Goal: Task Accomplishment & Management: Complete application form

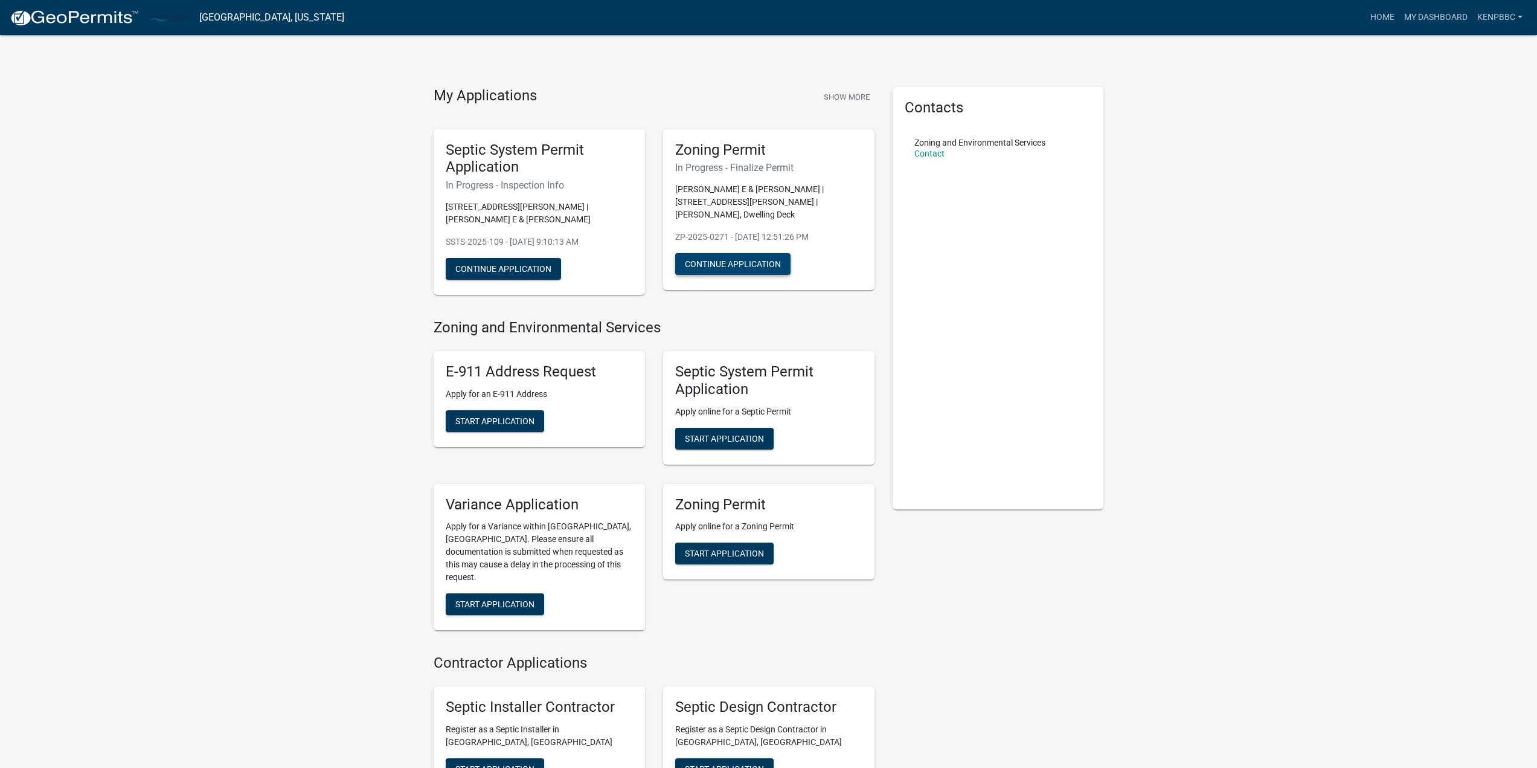
click at [735, 253] on button "Continue Application" at bounding box center [732, 264] width 115 height 22
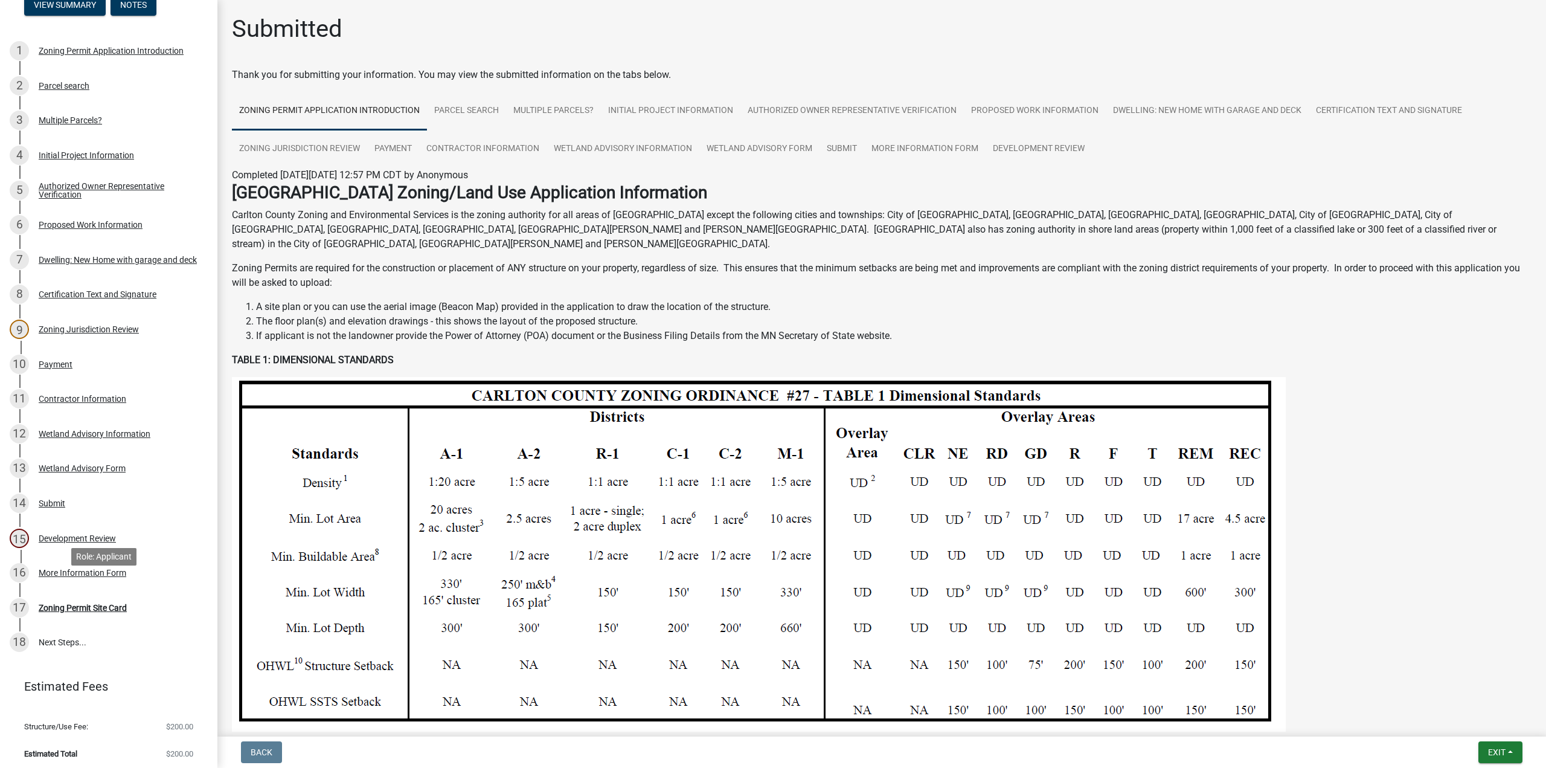
scroll to position [137, 0]
click at [73, 568] on div "More Information Form" at bounding box center [83, 572] width 88 height 8
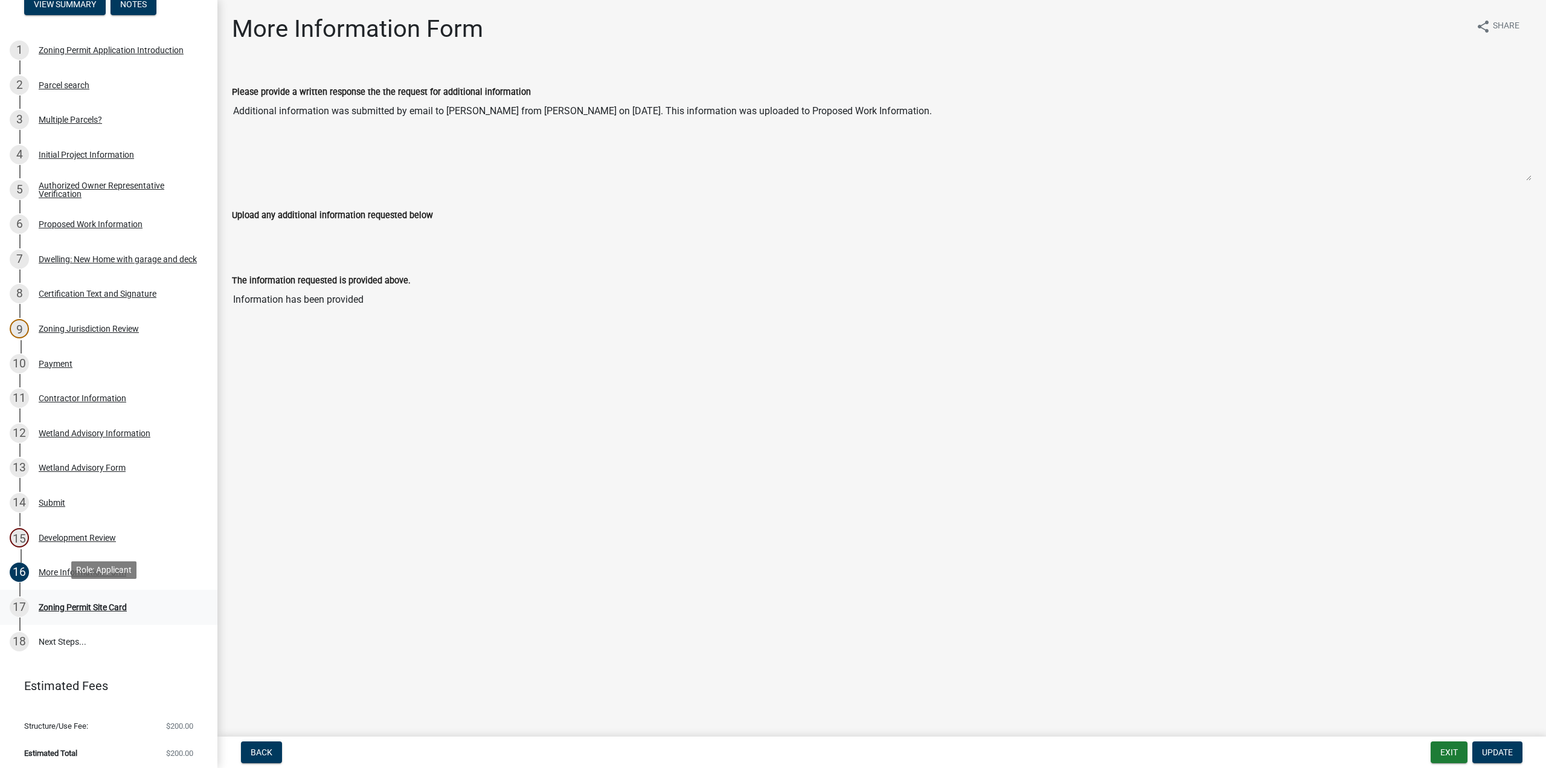
click at [77, 603] on div "Zoning Permit Site Card" at bounding box center [83, 607] width 88 height 8
click at [82, 603] on div "Zoning Permit Site Card" at bounding box center [83, 607] width 88 height 8
click at [76, 603] on div "Zoning Permit Site Card" at bounding box center [83, 607] width 88 height 8
click at [21, 602] on div "17" at bounding box center [19, 606] width 19 height 19
click at [93, 570] on div "More Information Form" at bounding box center [83, 572] width 88 height 8
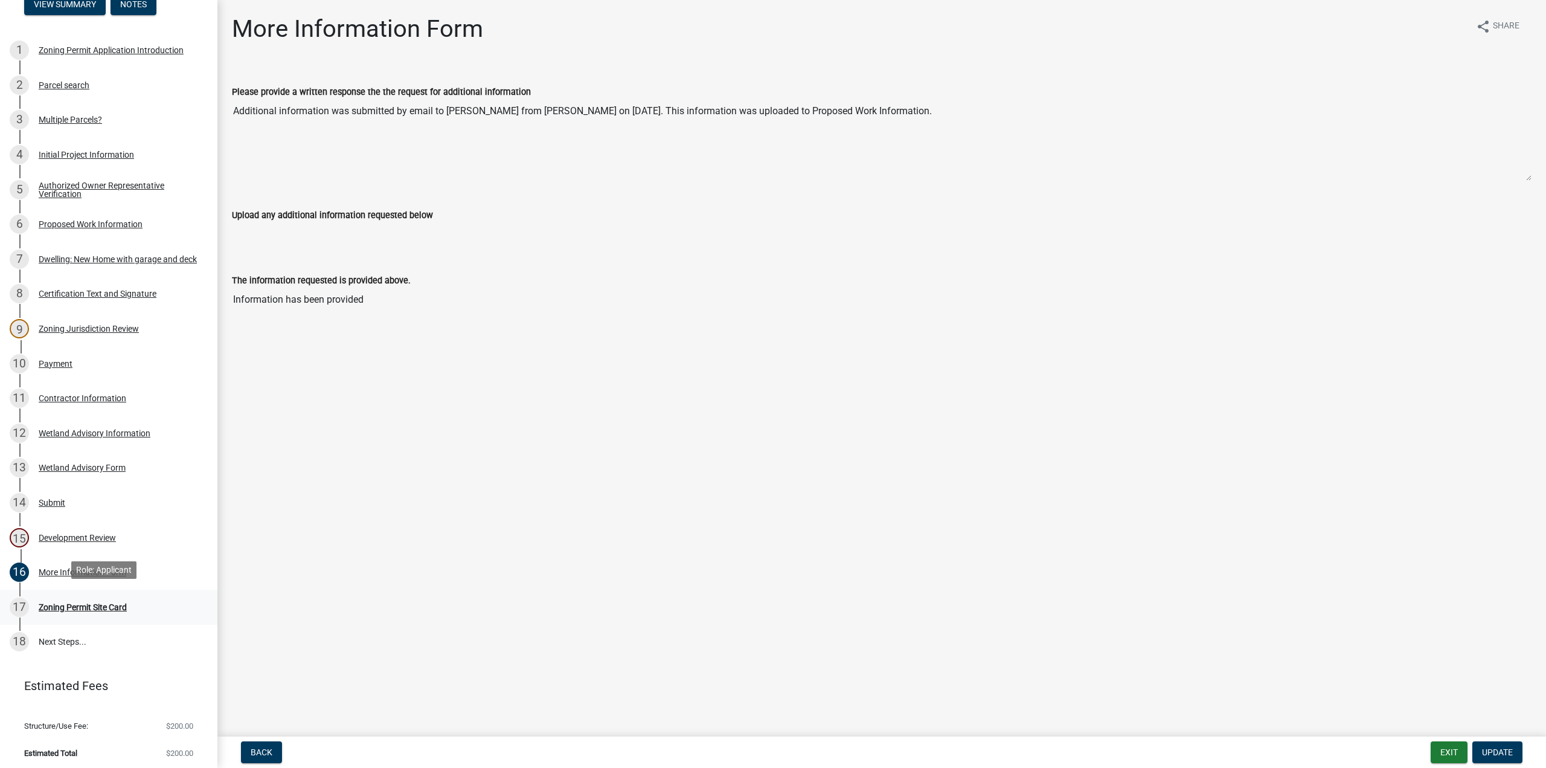
click at [72, 603] on div "Zoning Permit Site Card" at bounding box center [83, 607] width 88 height 8
click at [69, 538] on div "Development Review" at bounding box center [77, 537] width 77 height 8
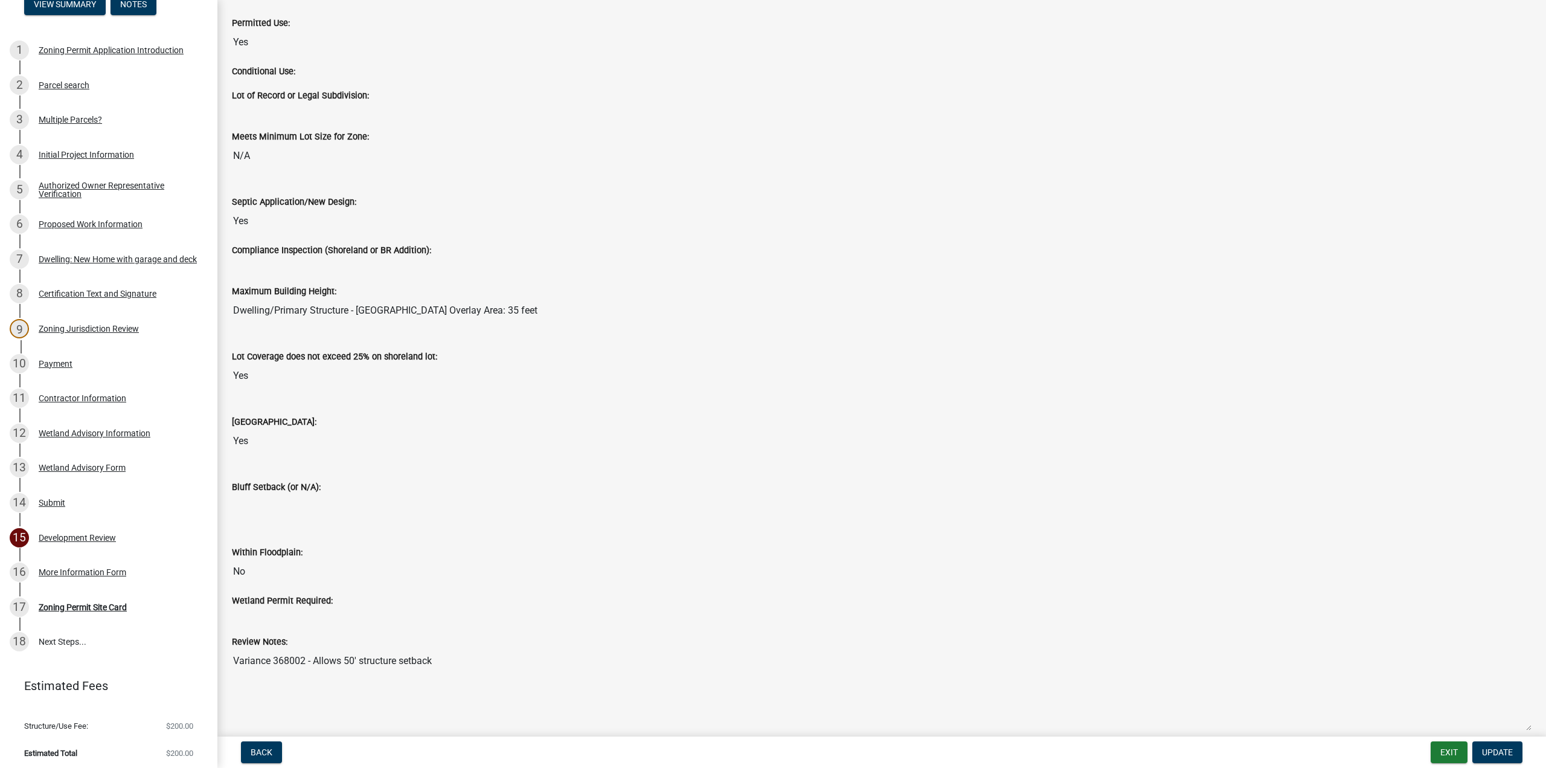
scroll to position [1126, 0]
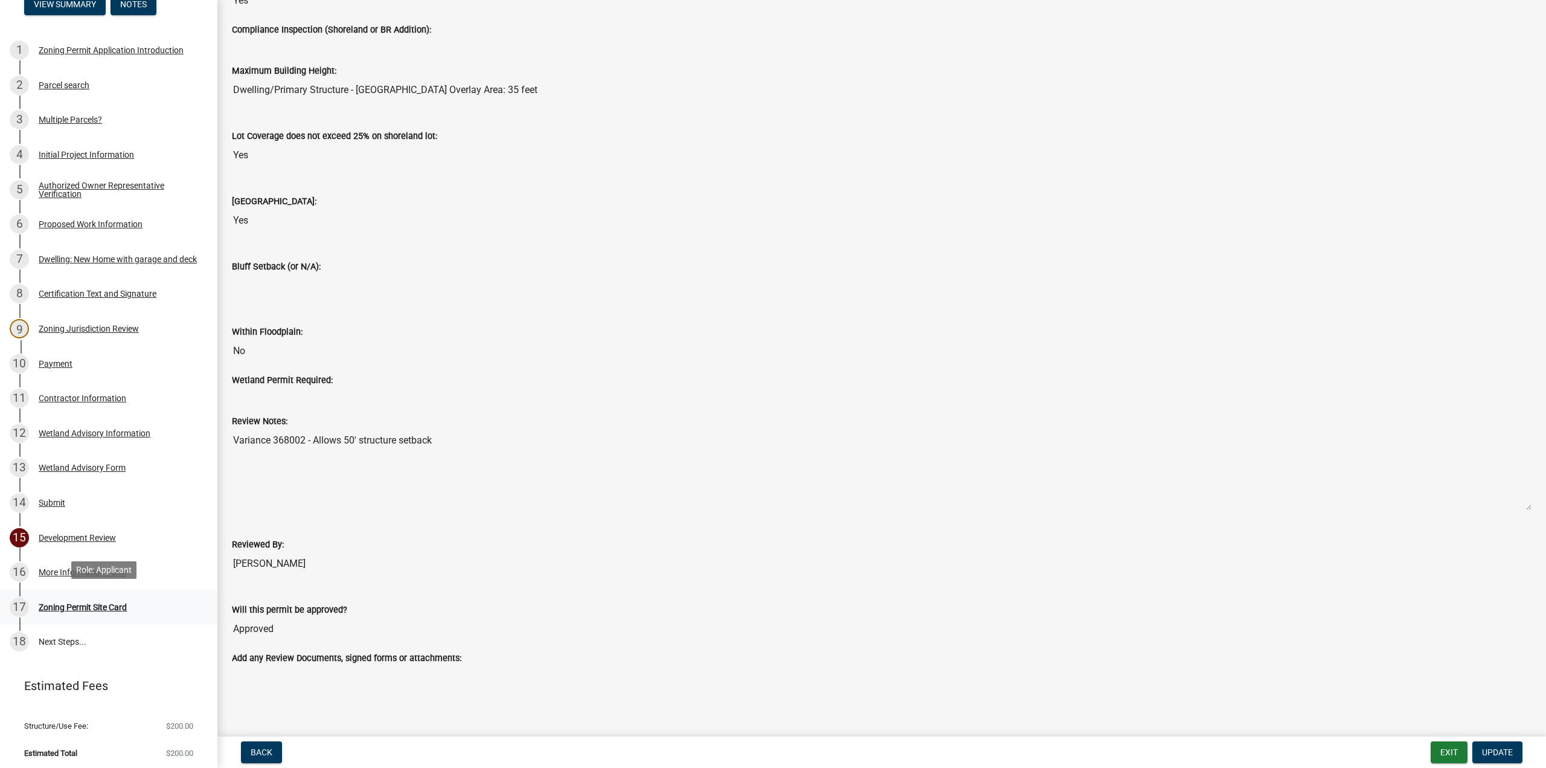
click at [83, 603] on div "Zoning Permit Site Card" at bounding box center [83, 607] width 88 height 8
click at [61, 562] on div "16 More Information Form" at bounding box center [104, 571] width 188 height 19
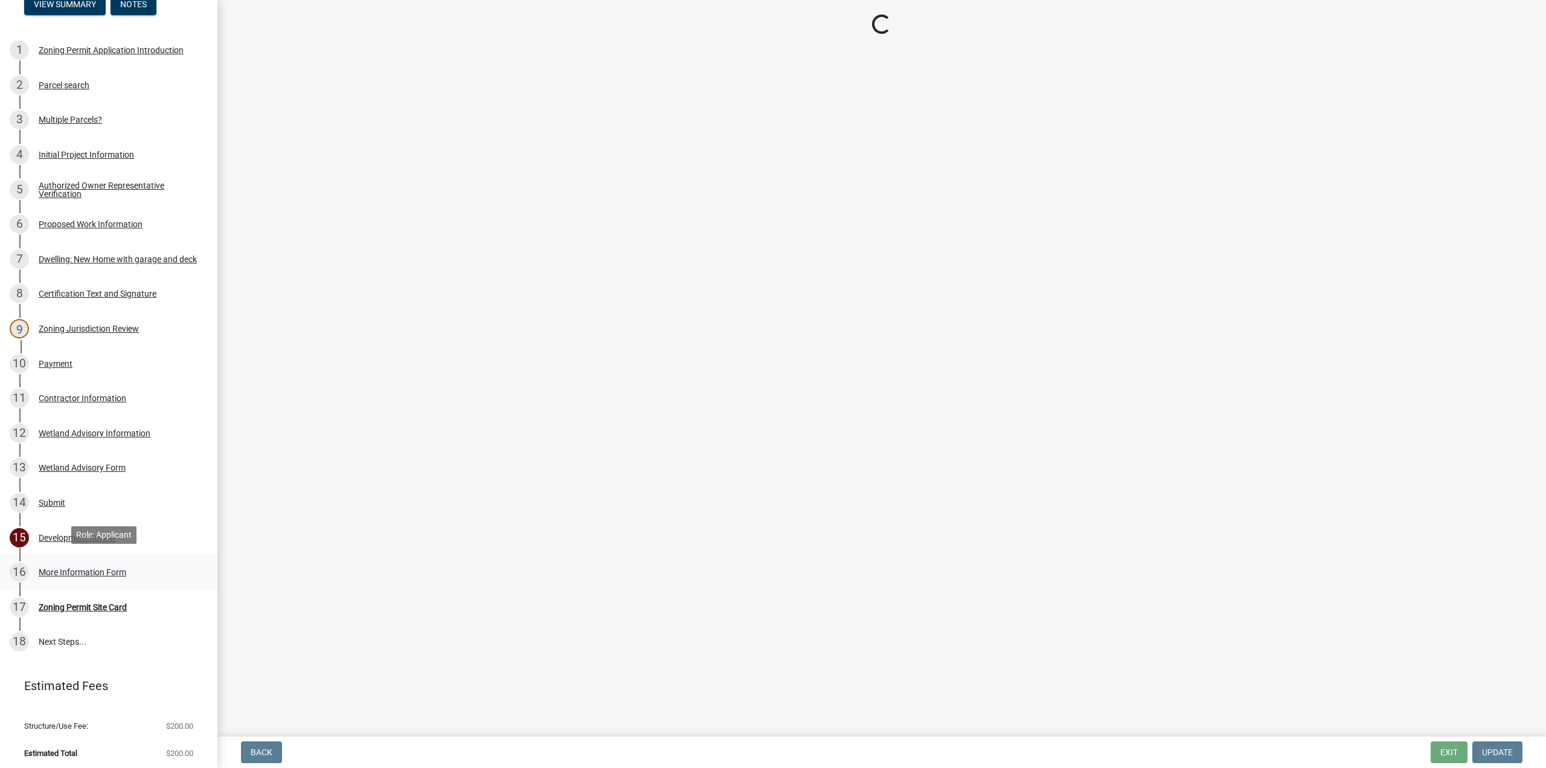
scroll to position [0, 0]
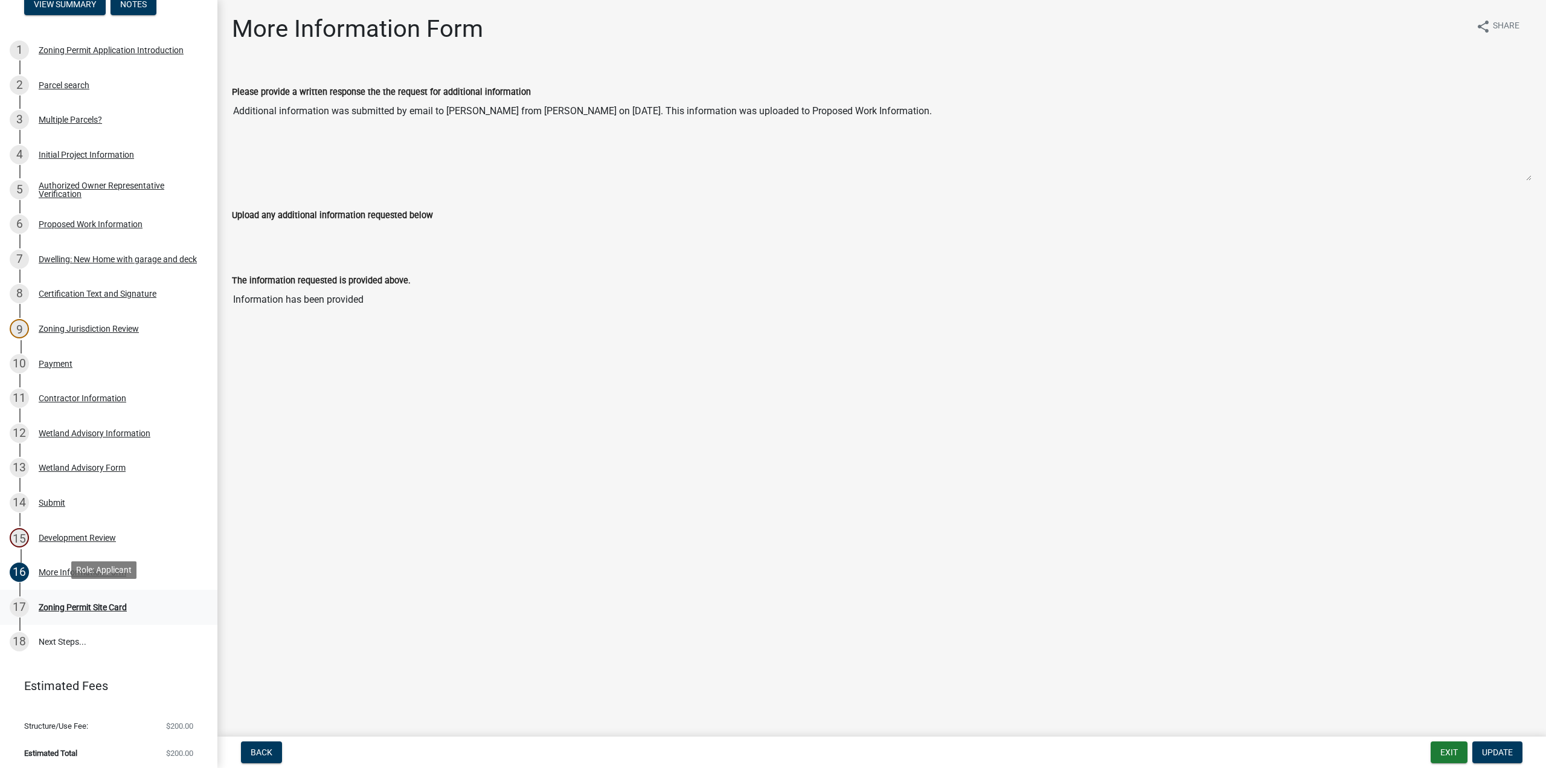
click at [74, 603] on div "Zoning Permit Site Card" at bounding box center [83, 607] width 88 height 8
click at [55, 535] on div "Development Review" at bounding box center [77, 537] width 77 height 8
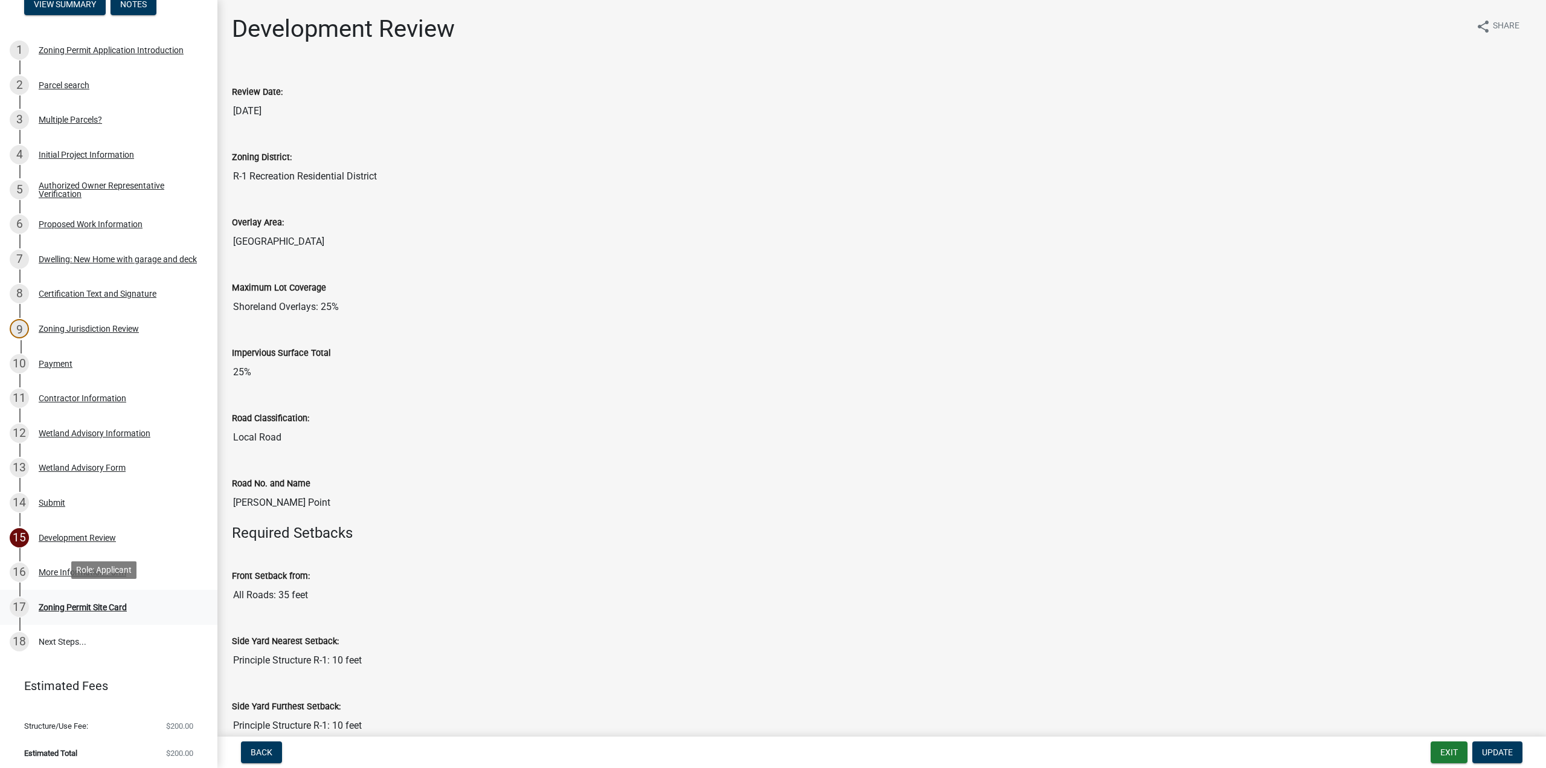
click at [68, 603] on div "Zoning Permit Site Card" at bounding box center [83, 607] width 88 height 8
click at [168, 749] on span "$200.00" at bounding box center [179, 753] width 27 height 8
click at [168, 722] on span "$200.00" at bounding box center [179, 726] width 27 height 8
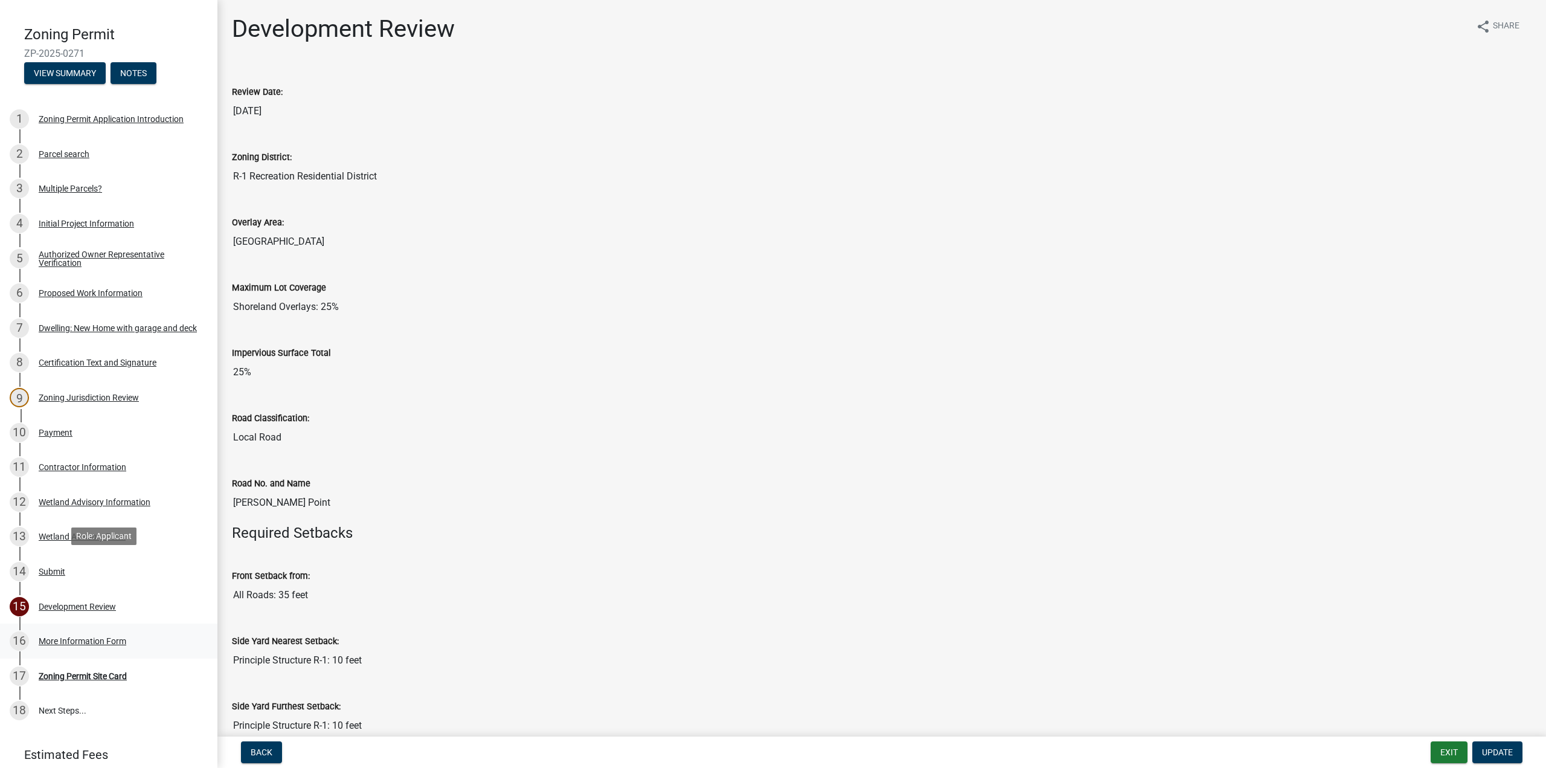
scroll to position [137, 0]
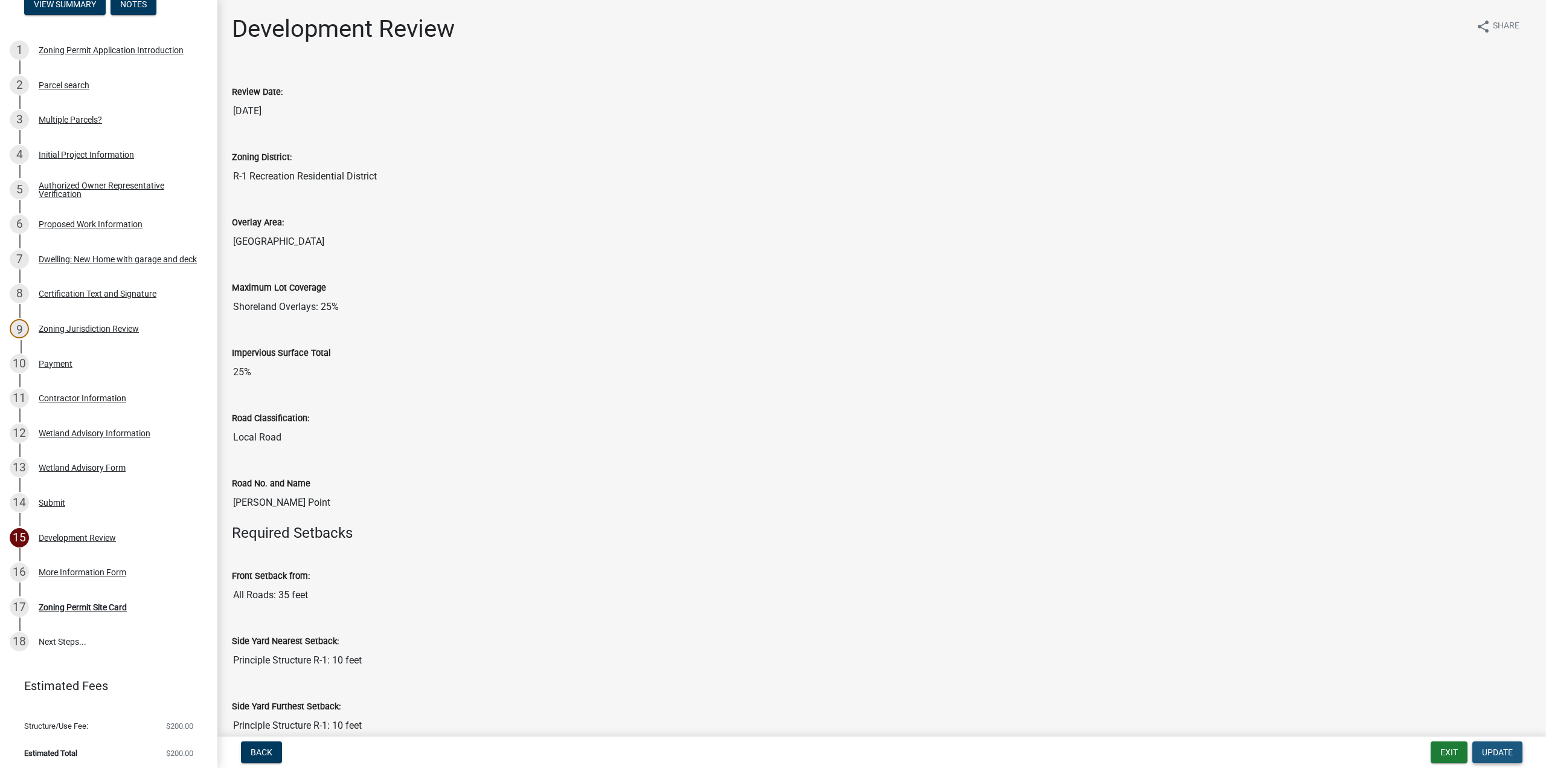
click at [1503, 752] on span "Update" at bounding box center [1497, 752] width 31 height 10
click at [57, 715] on li "Structure/Use Fee: $200.00" at bounding box center [108, 725] width 217 height 27
click at [87, 603] on div "Zoning Permit Site Card" at bounding box center [83, 607] width 88 height 8
click at [107, 568] on div "More Information Form" at bounding box center [83, 572] width 88 height 8
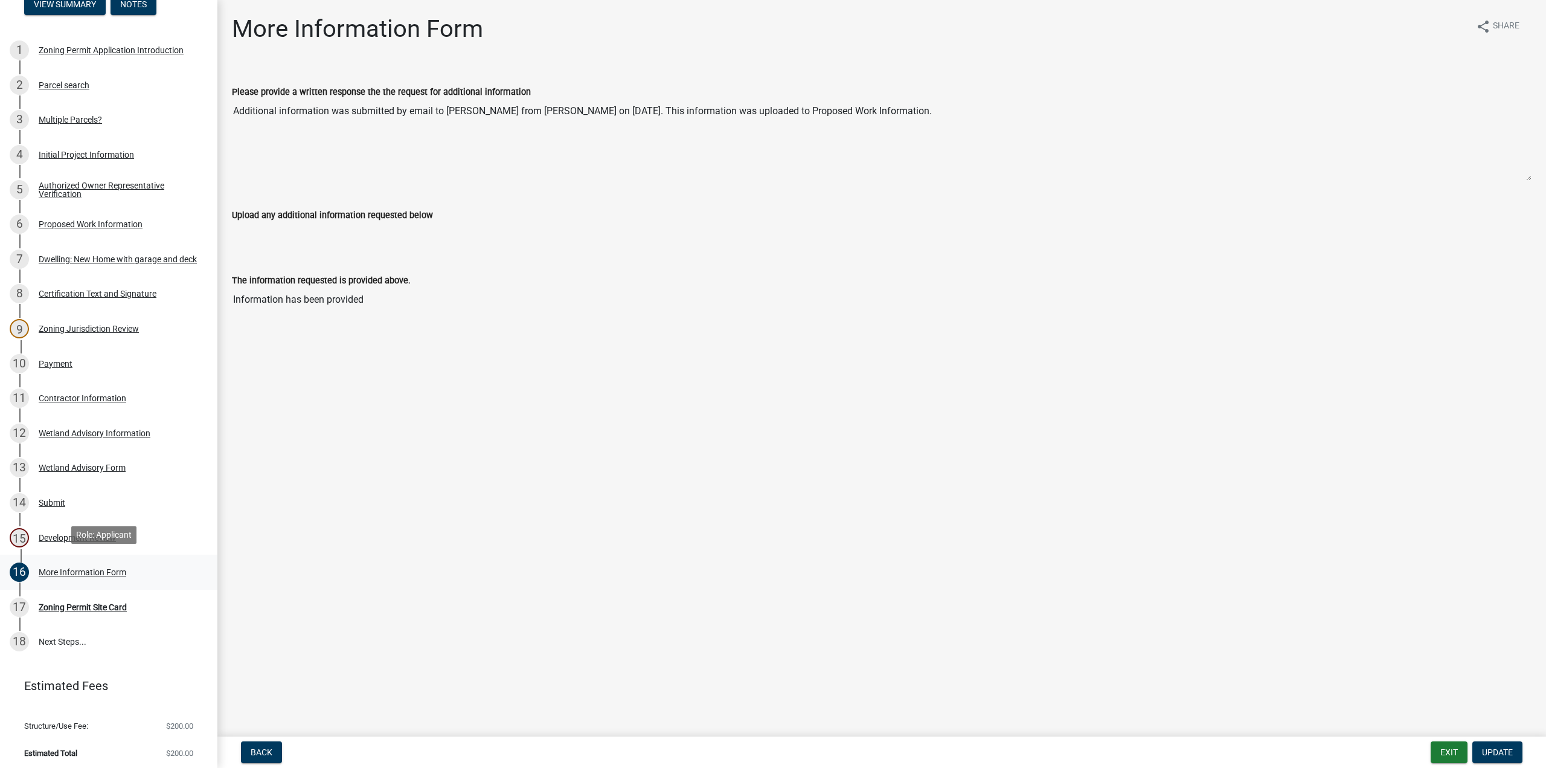
click at [71, 562] on div "16 More Information Form" at bounding box center [104, 571] width 188 height 19
click at [80, 533] on div "Development Review" at bounding box center [77, 537] width 77 height 8
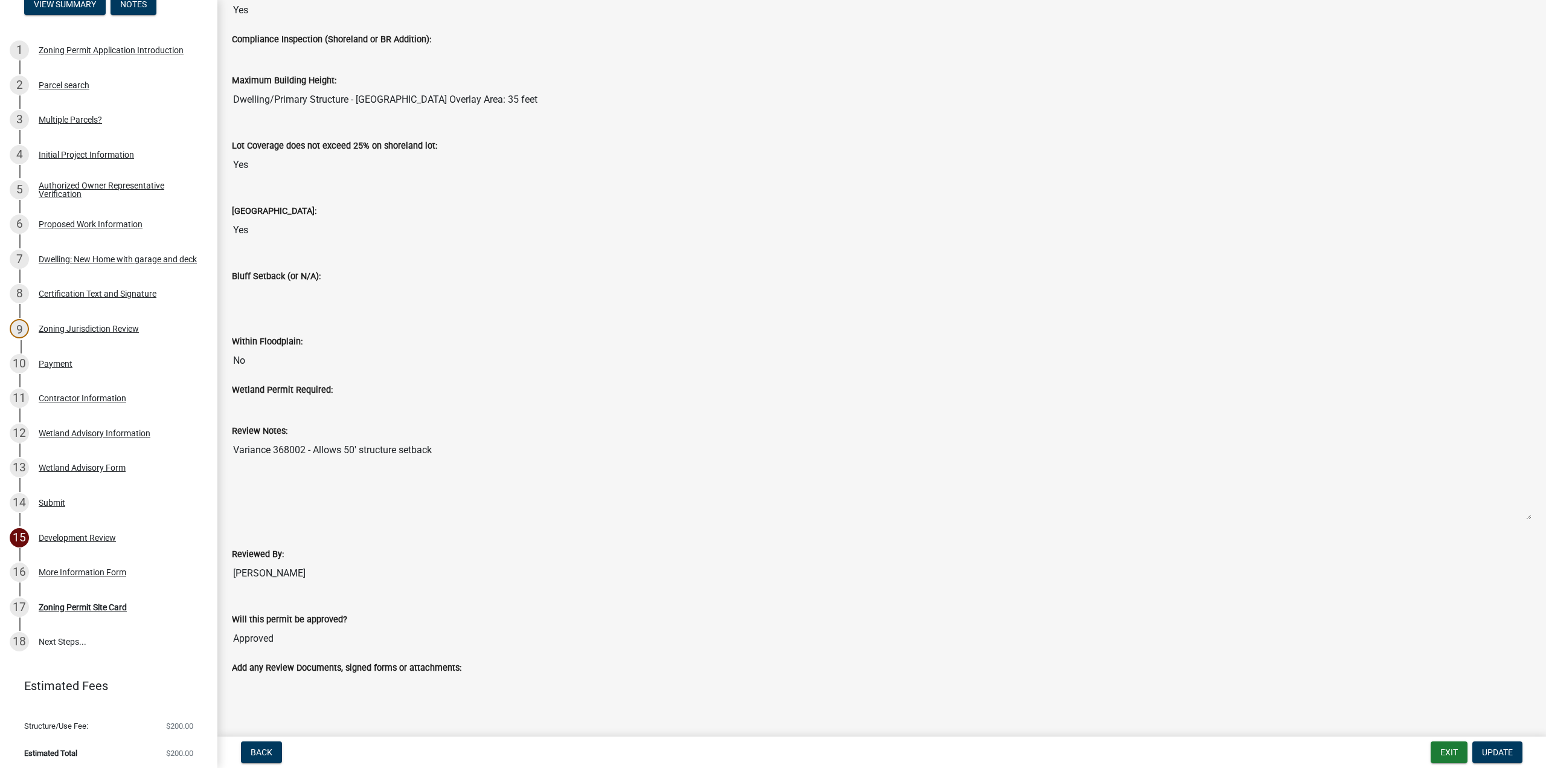
scroll to position [1126, 0]
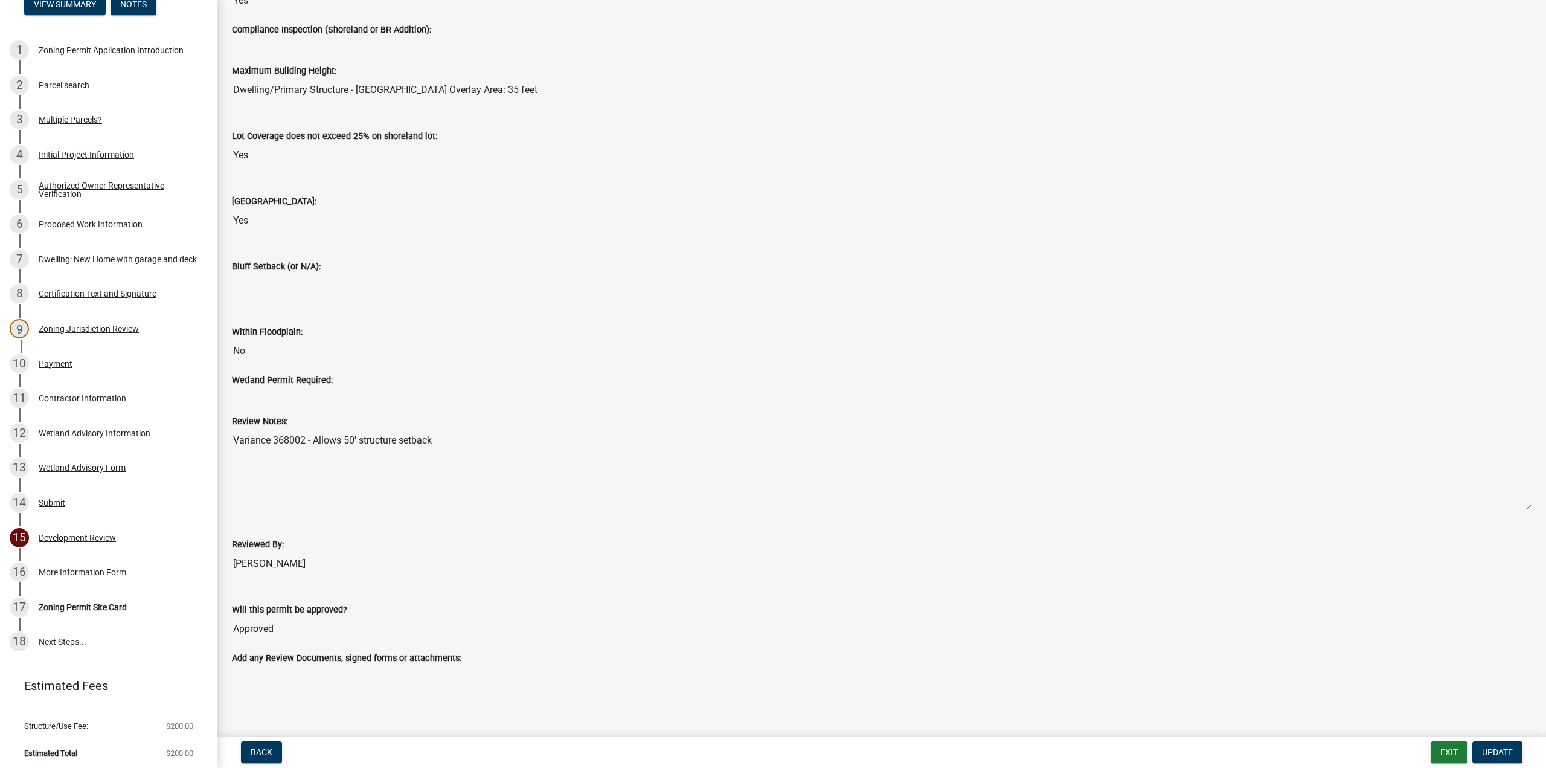
click at [178, 722] on span "$200.00" at bounding box center [179, 726] width 27 height 8
click at [171, 754] on li "Estimated Total $200.00" at bounding box center [108, 752] width 217 height 27
click at [173, 751] on span "$200.00" at bounding box center [179, 753] width 27 height 8
click at [51, 359] on div "Payment" at bounding box center [56, 363] width 34 height 8
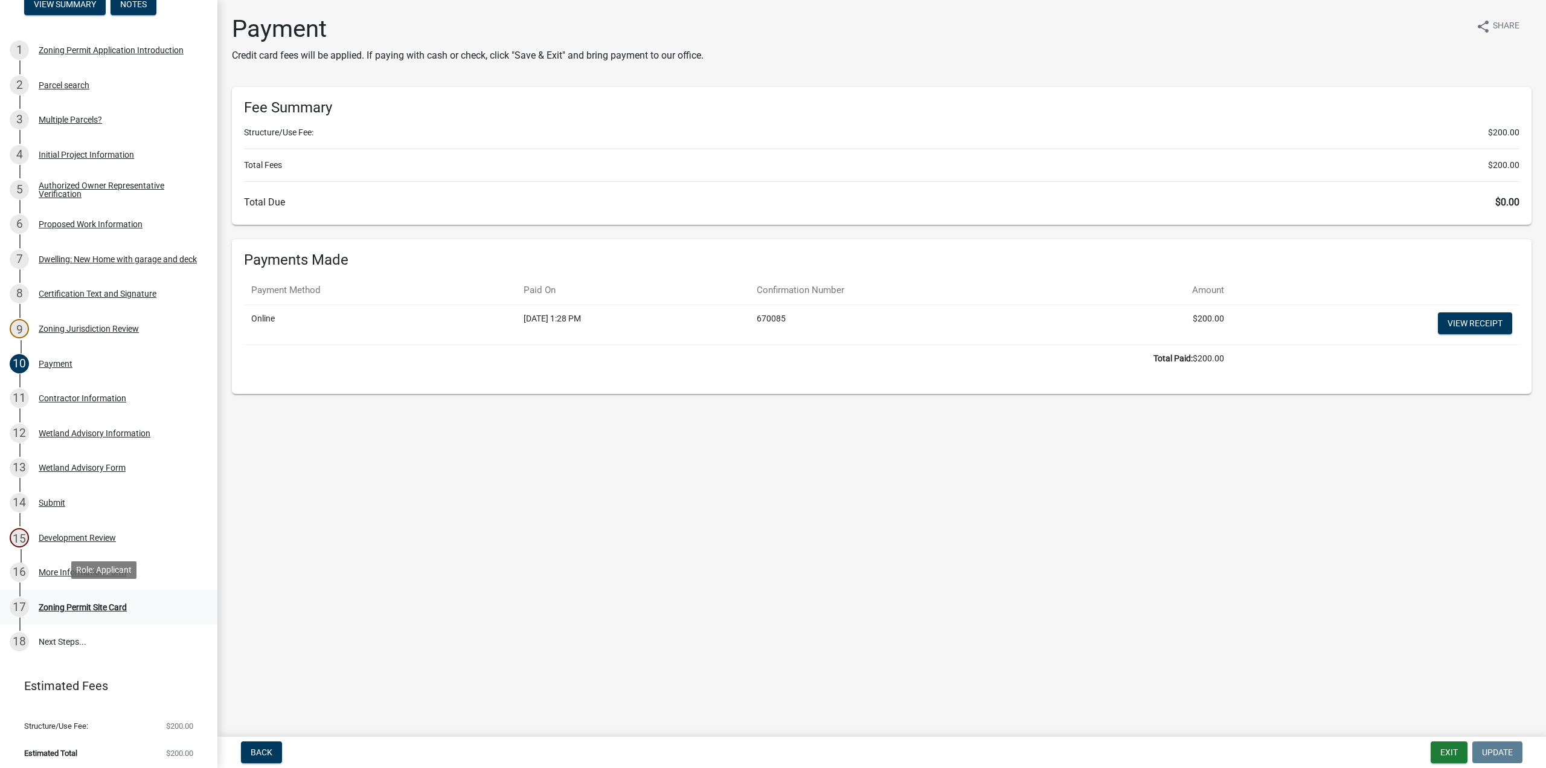
click at [75, 603] on div "Zoning Permit Site Card" at bounding box center [83, 607] width 88 height 8
click at [48, 637] on link "18 Next Steps..." at bounding box center [108, 642] width 217 height 35
click at [16, 636] on div "18" at bounding box center [19, 641] width 19 height 19
click at [69, 568] on div "More Information Form" at bounding box center [83, 572] width 88 height 8
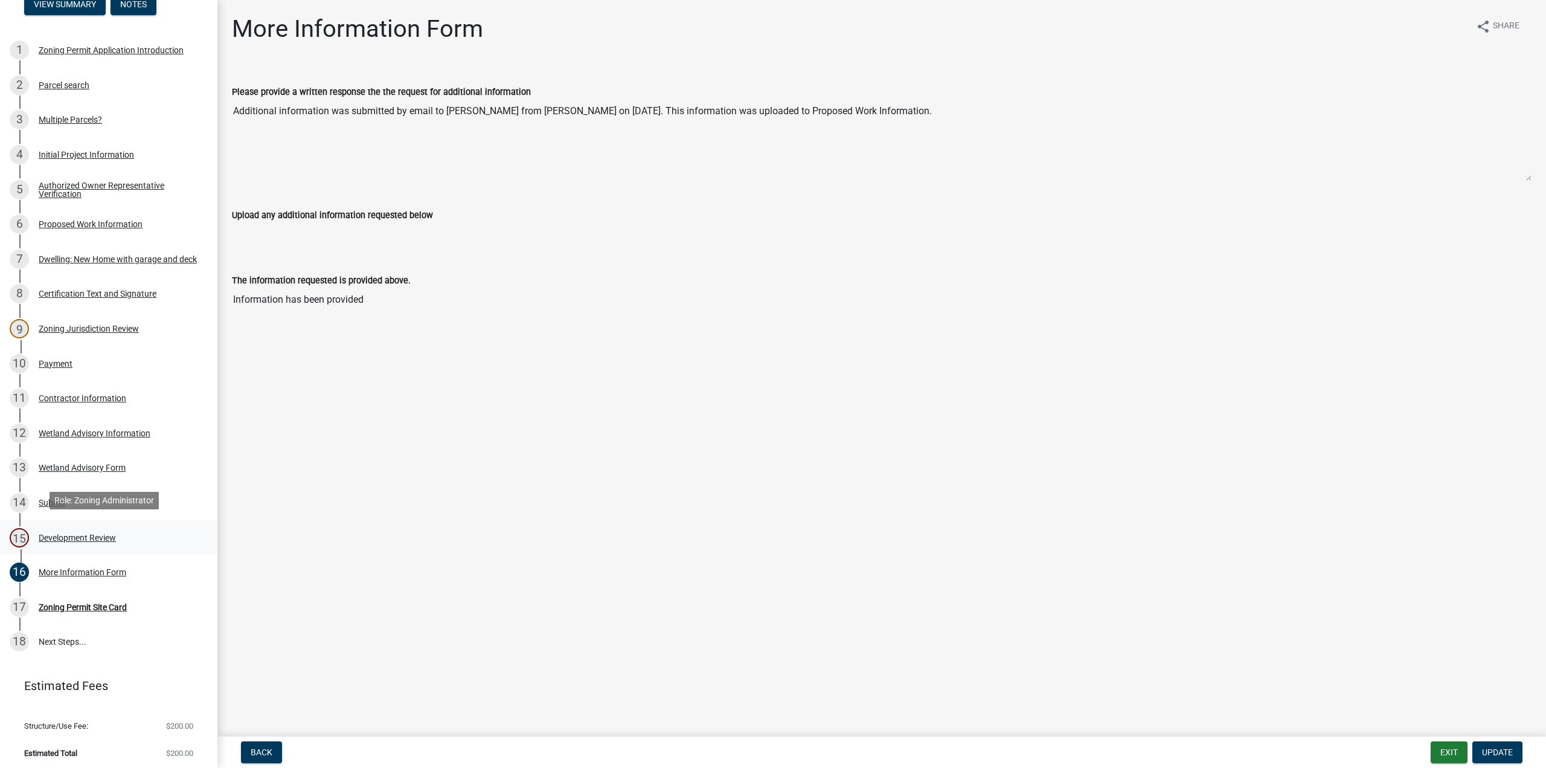
click at [79, 537] on div "Development Review" at bounding box center [77, 537] width 77 height 8
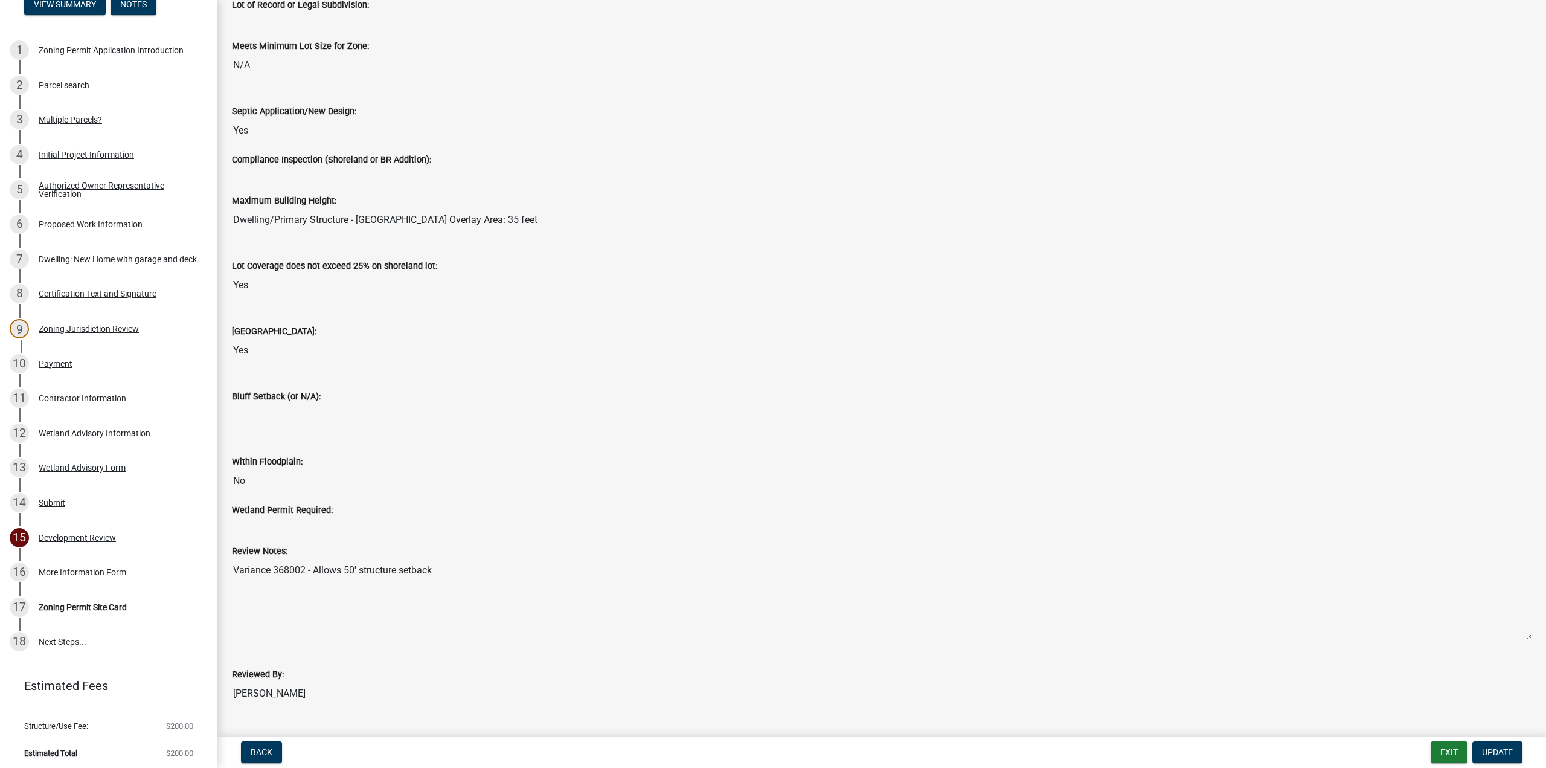
scroll to position [1126, 0]
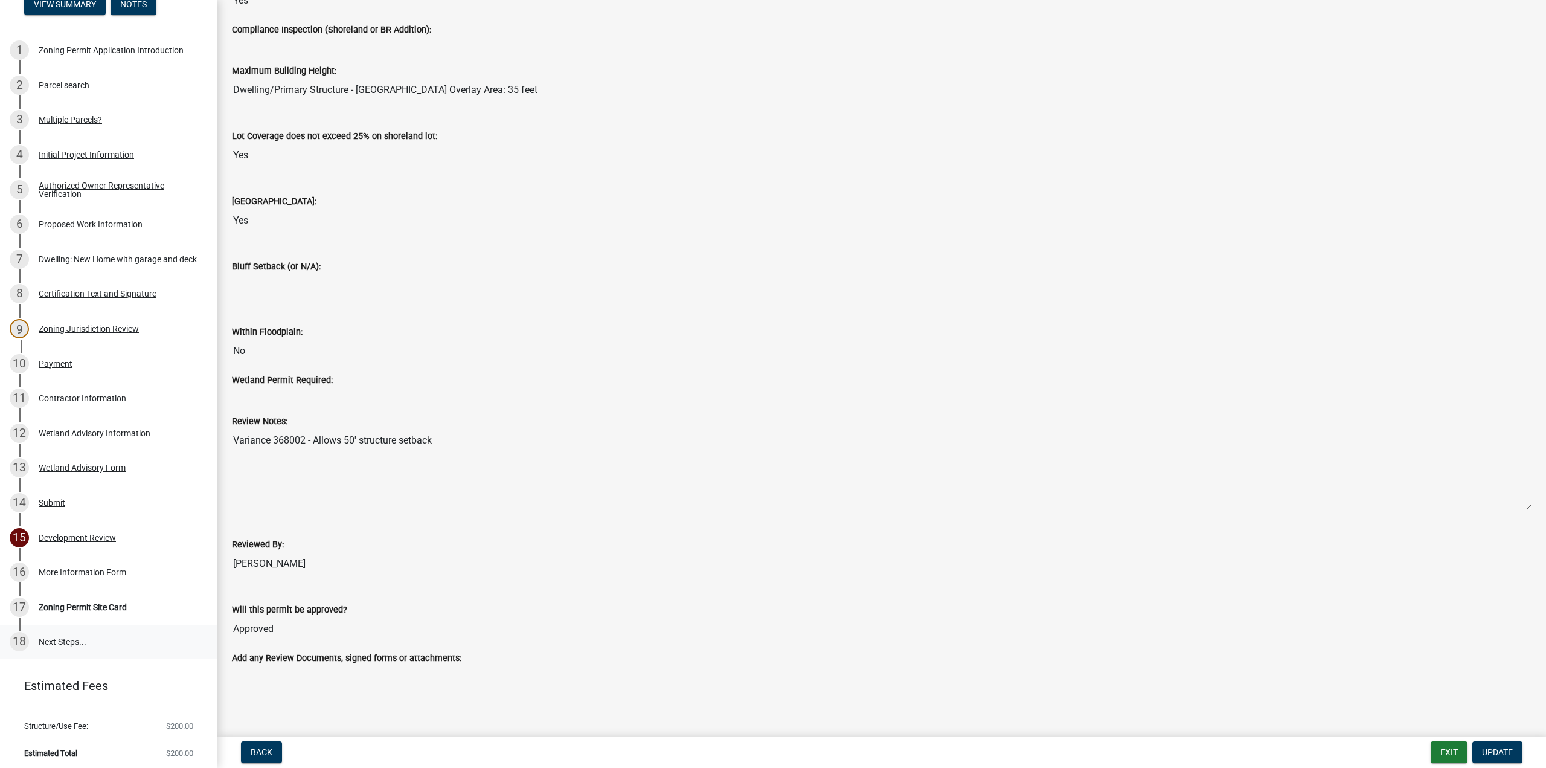
click at [56, 628] on link "18 Next Steps..." at bounding box center [108, 642] width 217 height 35
click at [79, 605] on div "Zoning Permit Site Card" at bounding box center [83, 607] width 88 height 8
click at [22, 606] on div "17" at bounding box center [19, 606] width 19 height 19
click at [15, 562] on div "16" at bounding box center [19, 571] width 19 height 19
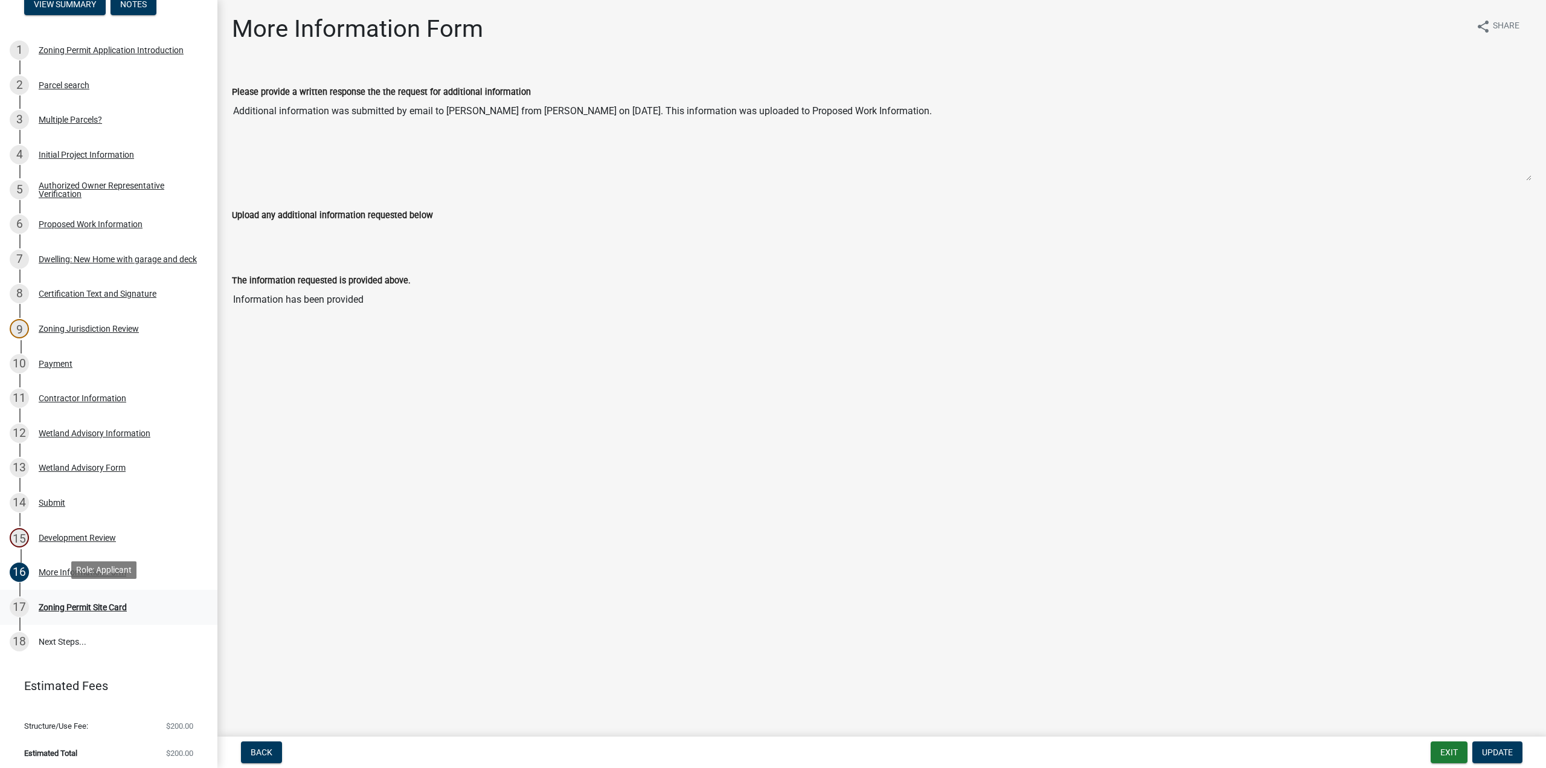
click at [20, 602] on div "17" at bounding box center [19, 606] width 19 height 19
click at [1499, 748] on span "Update" at bounding box center [1497, 752] width 31 height 10
click at [65, 536] on div "Development Review" at bounding box center [77, 537] width 77 height 8
